Goal: Transaction & Acquisition: Purchase product/service

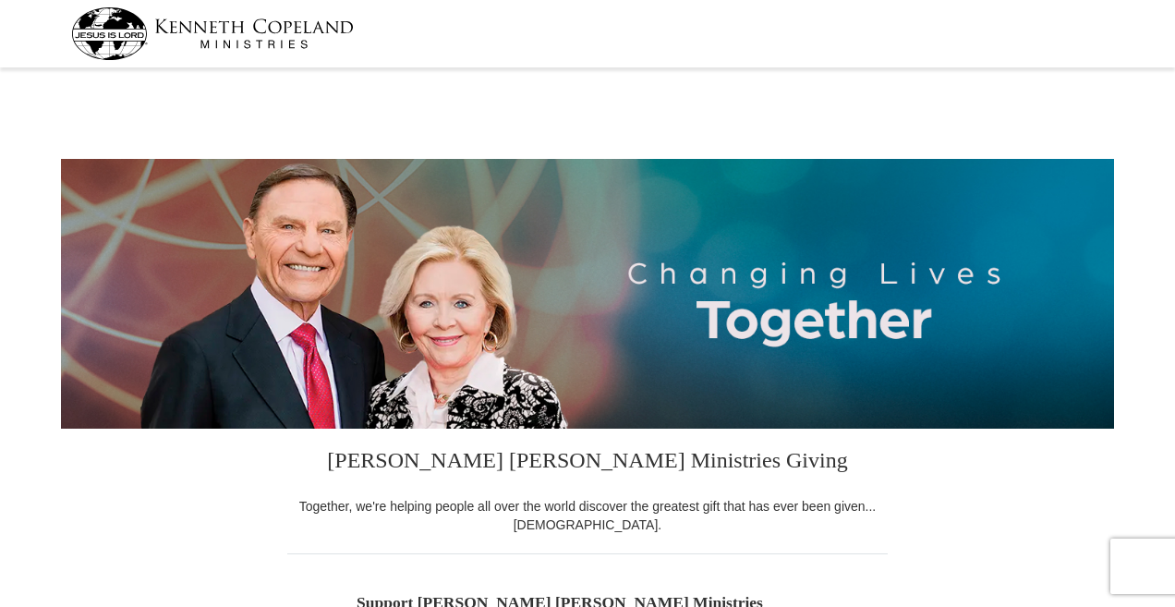
select select "[GEOGRAPHIC_DATA]"
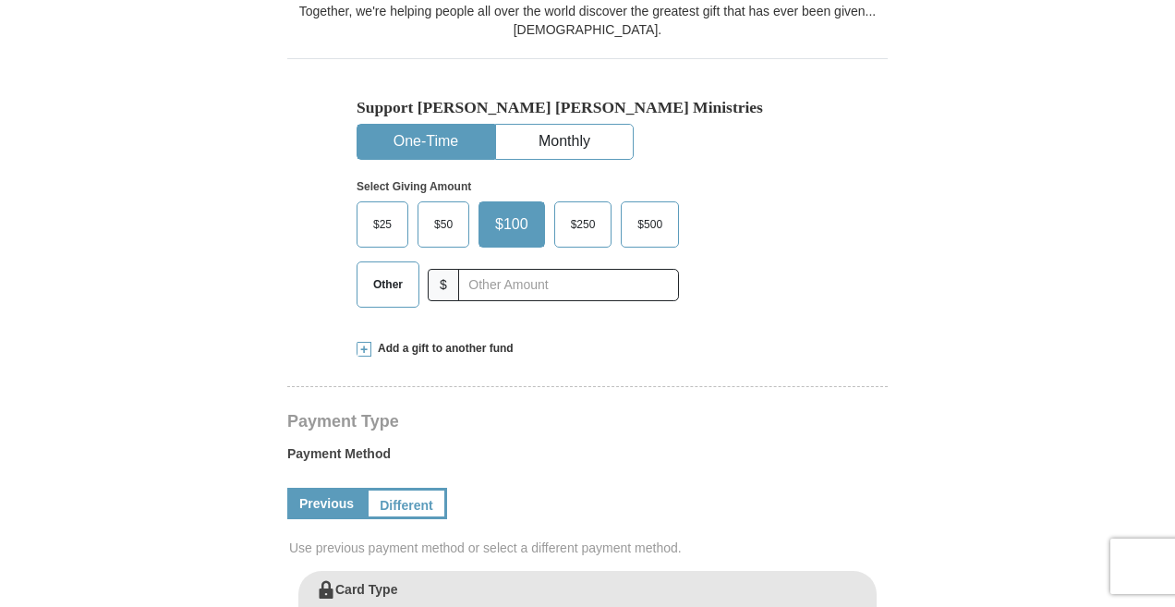
click at [382, 285] on span "Other" at bounding box center [388, 285] width 48 height 28
click at [0, 0] on input "Other" at bounding box center [0, 0] width 0 height 0
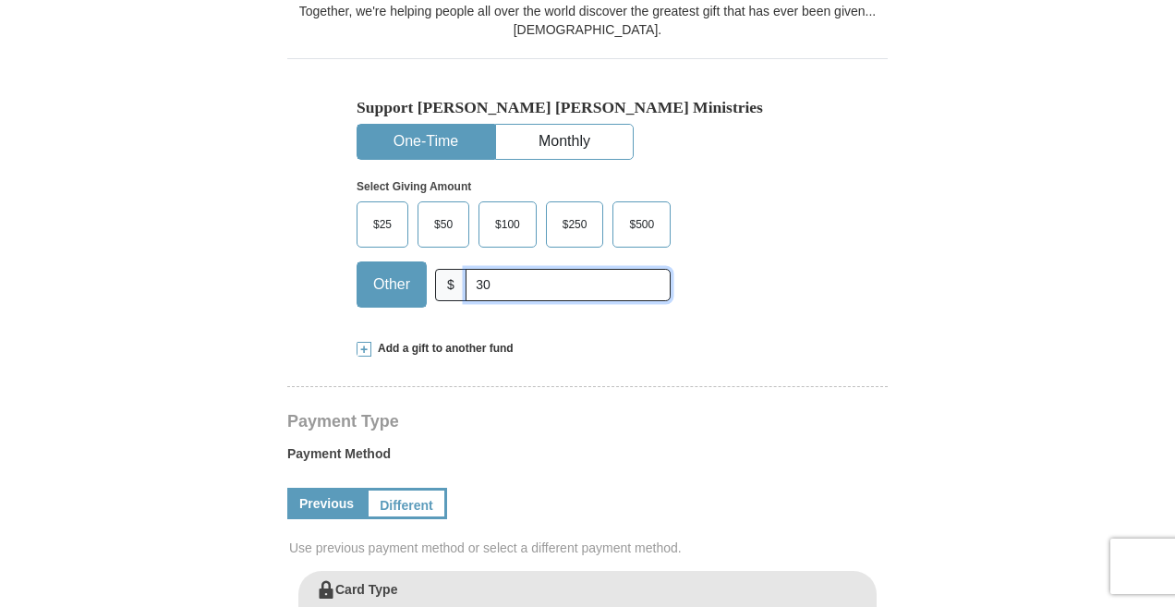
type input "30"
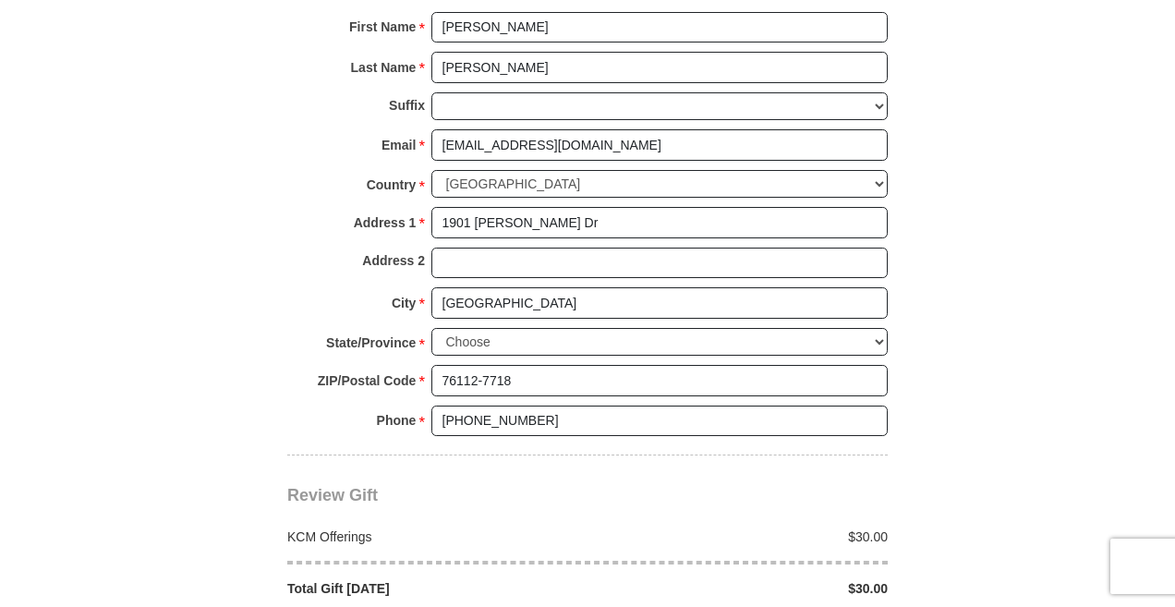
scroll to position [1314, 0]
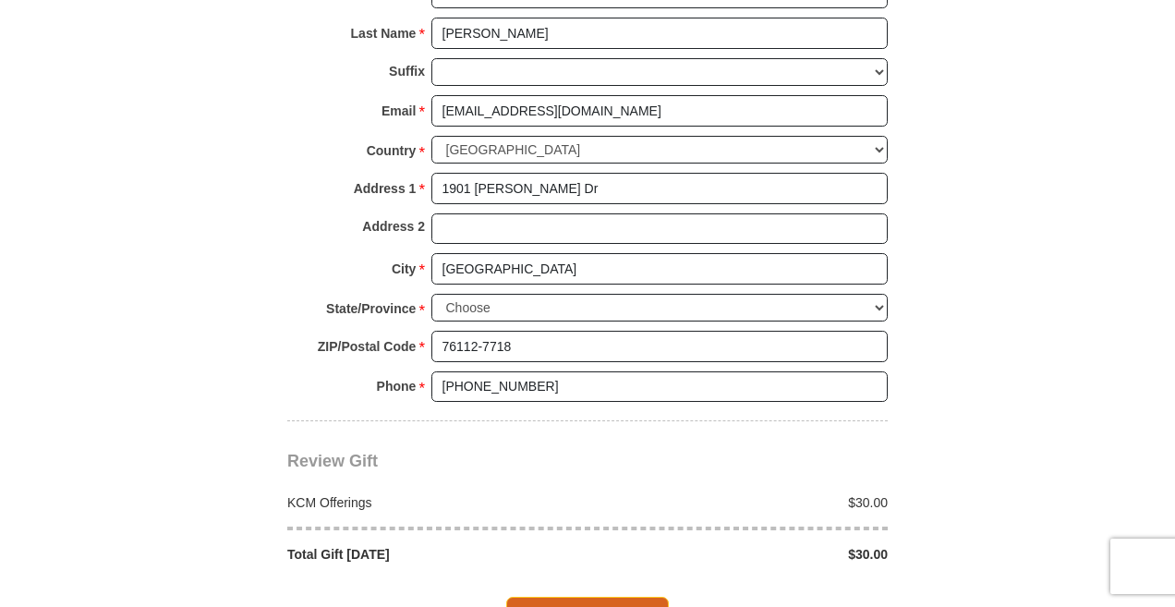
click at [577, 597] on span "Complete Your Gift" at bounding box center [588, 616] width 164 height 39
